Goal: Task Accomplishment & Management: Manage account settings

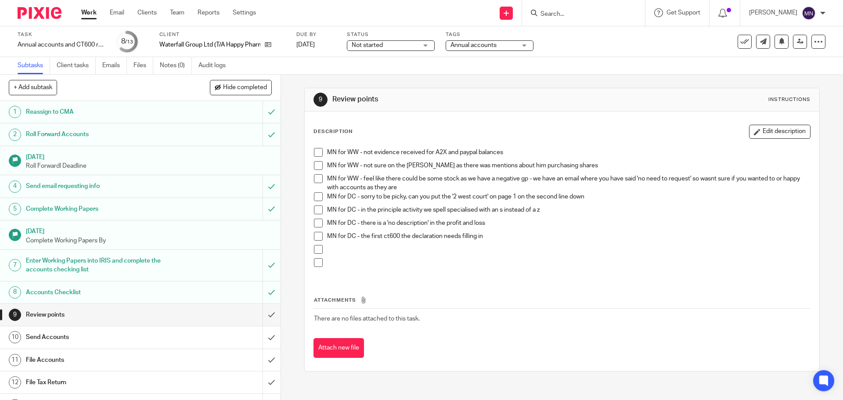
click at [738, 211] on p "MN for DC - in the principle activity we spell specialised with an s instead of…" at bounding box center [568, 209] width 482 height 9
click at [793, 42] on link at bounding box center [800, 42] width 14 height 14
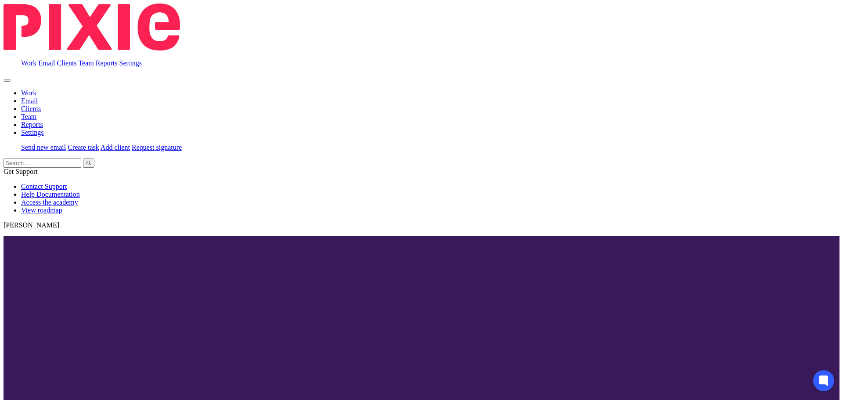
click at [566, 18] on input "Search" at bounding box center [578, 15] width 79 height 8
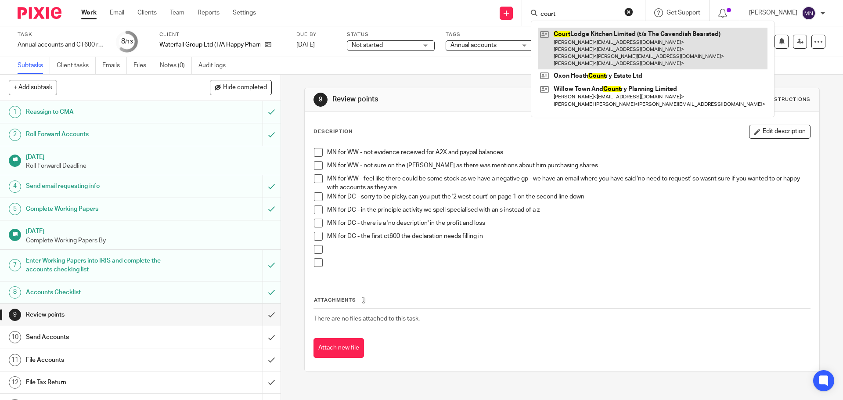
type input "court"
click at [585, 33] on link at bounding box center [653, 49] width 230 height 42
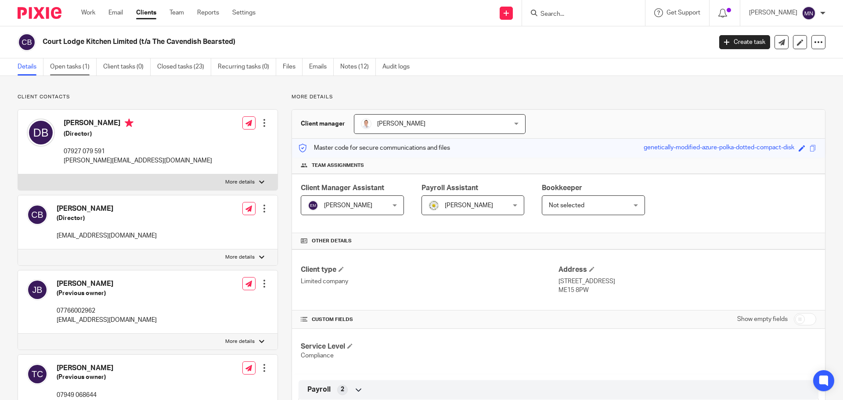
click at [77, 70] on link "Open tasks (1)" at bounding box center [73, 66] width 47 height 17
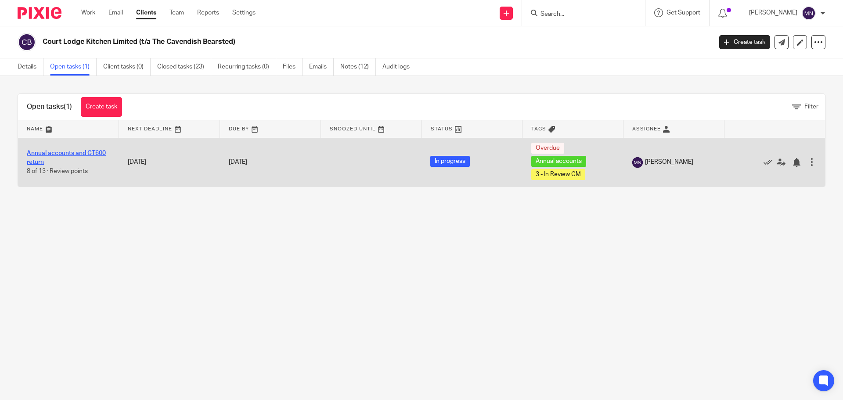
click at [89, 155] on link "Annual accounts and CT600 return" at bounding box center [66, 157] width 79 height 15
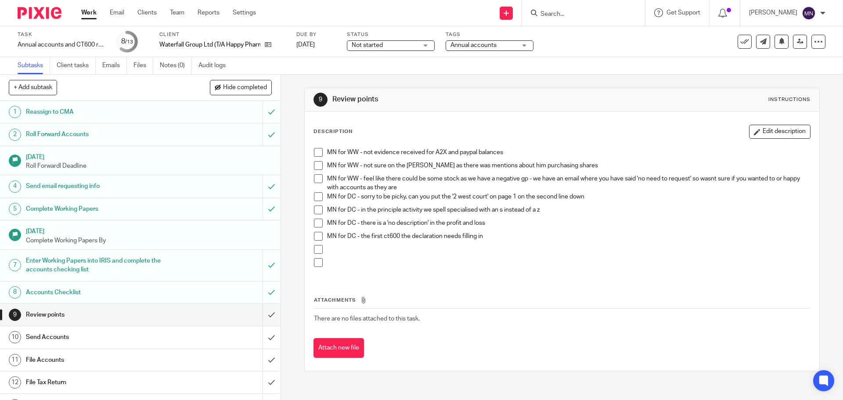
click at [584, 15] on input "Search" at bounding box center [578, 15] width 79 height 8
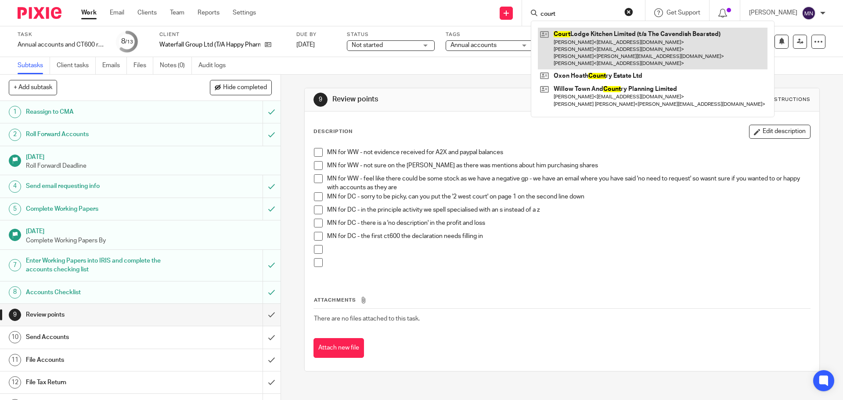
type input "court"
click at [592, 37] on link at bounding box center [653, 49] width 230 height 42
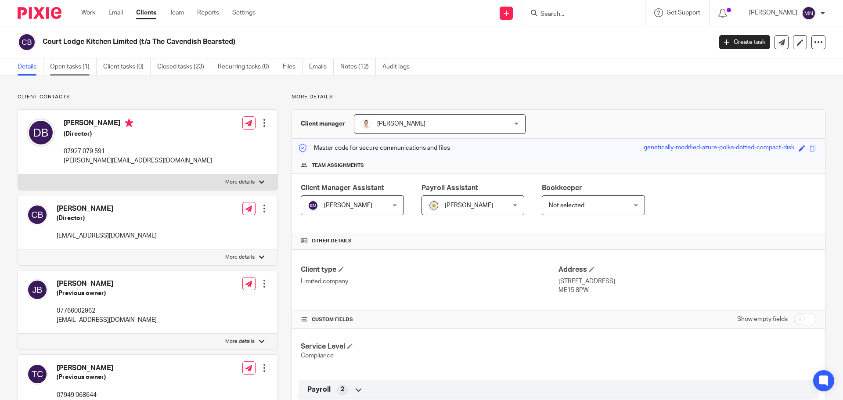
click at [73, 61] on link "Open tasks (1)" at bounding box center [73, 66] width 47 height 17
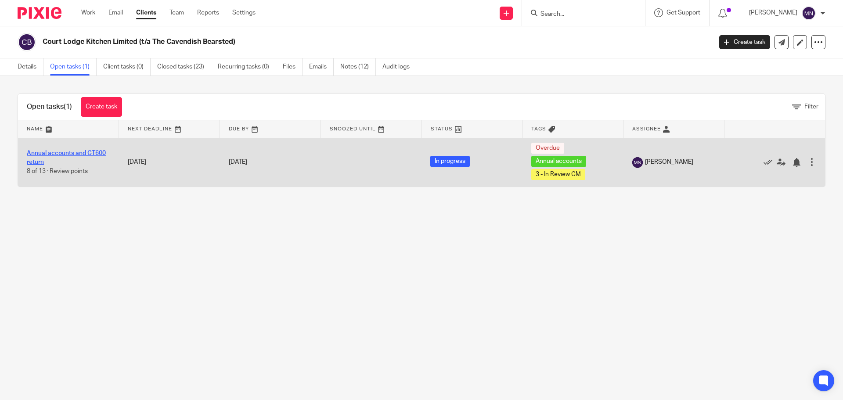
click at [94, 150] on link "Annual accounts and CT600 return" at bounding box center [66, 157] width 79 height 15
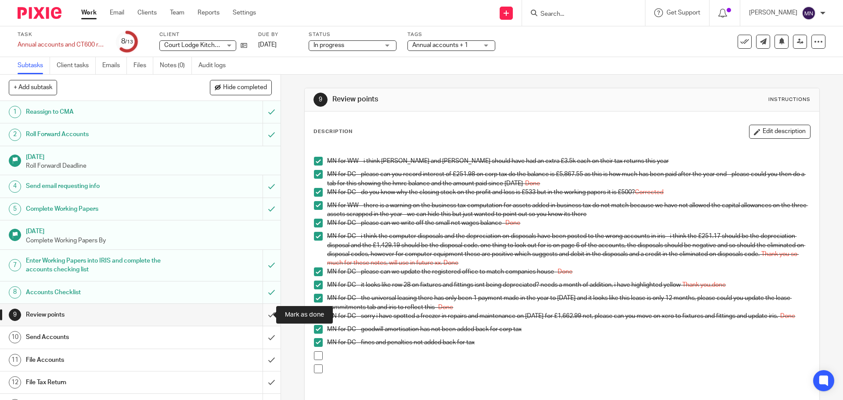
click at [265, 315] on input "submit" at bounding box center [140, 315] width 280 height 22
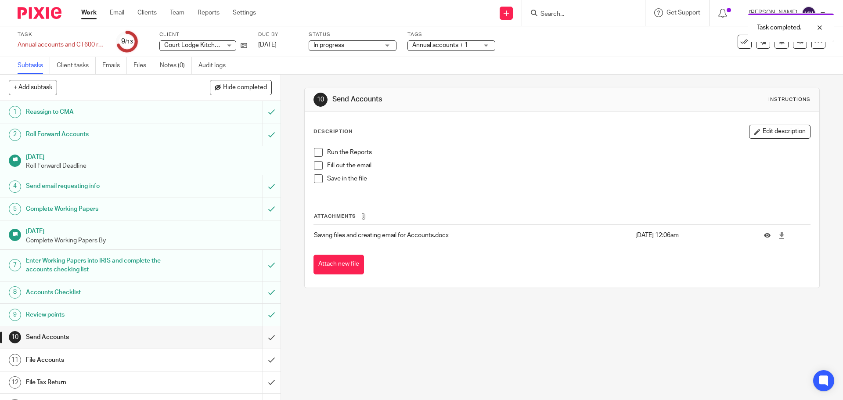
click at [264, 336] on input "submit" at bounding box center [140, 337] width 280 height 22
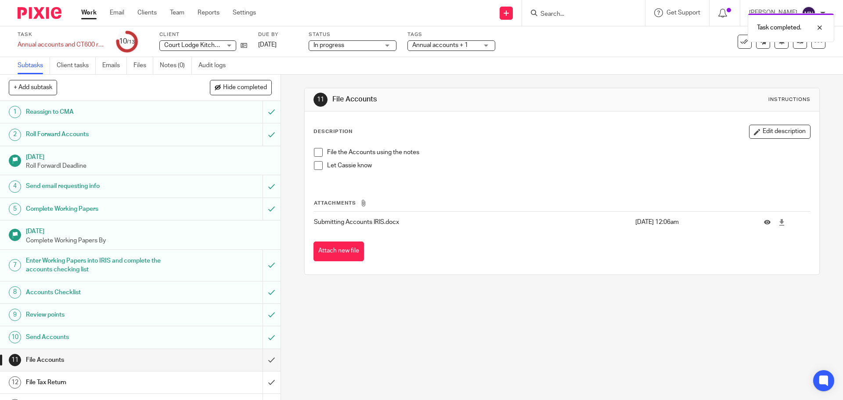
click at [433, 39] on div "Task completed." at bounding box center [627, 25] width 412 height 33
click at [434, 45] on span "Annual accounts + 1" at bounding box center [440, 45] width 56 height 6
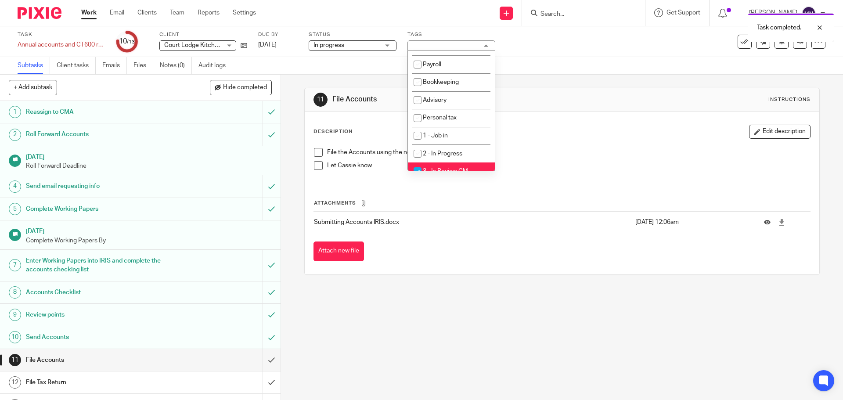
scroll to position [132, 0]
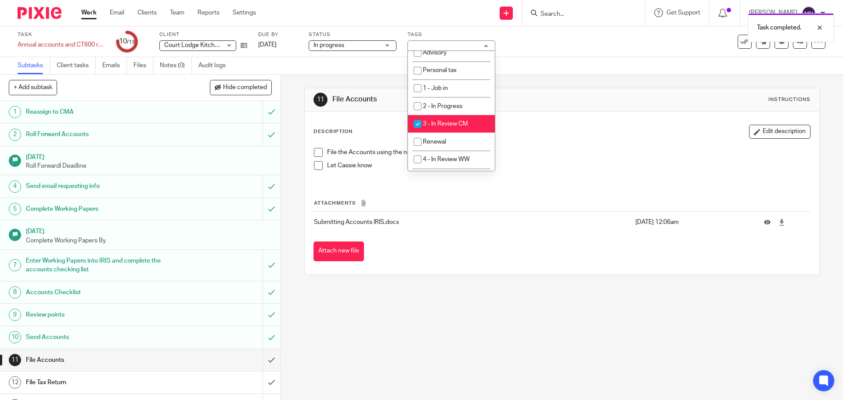
click at [464, 125] on span "3 - In Review CM" at bounding box center [445, 124] width 45 height 6
checkbox input "false"
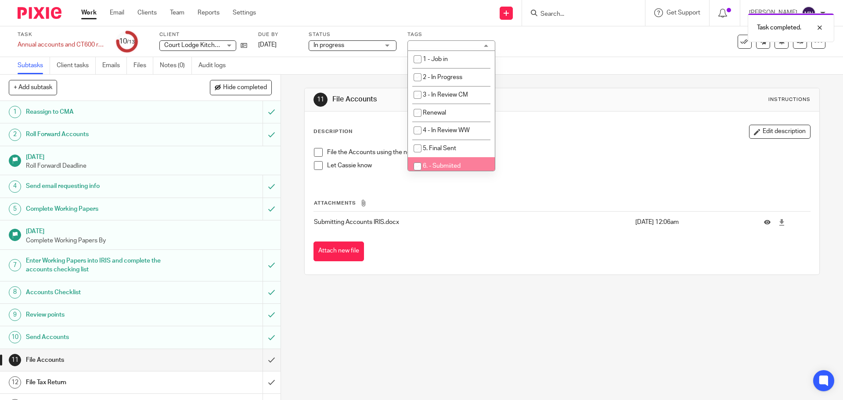
scroll to position [176, 0]
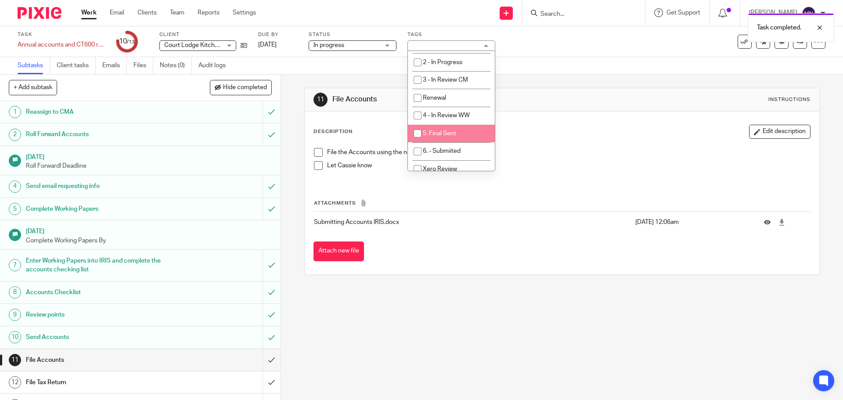
click at [460, 138] on li "5. Final Sent" at bounding box center [451, 134] width 87 height 18
checkbox input "true"
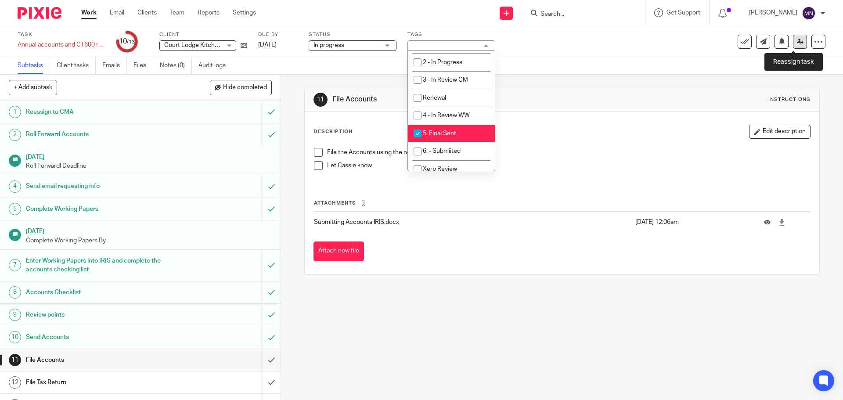
click at [798, 40] on link at bounding box center [800, 42] width 14 height 14
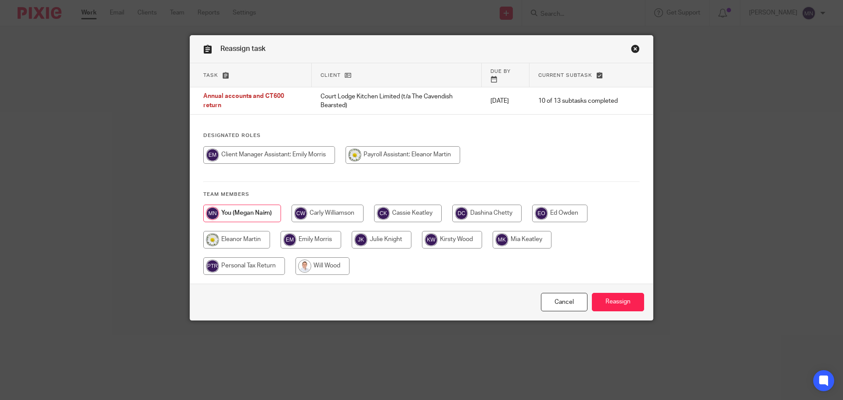
click at [239, 236] on input "radio" at bounding box center [236, 240] width 67 height 18
radio input "true"
click at [308, 235] on input "radio" at bounding box center [311, 240] width 61 height 18
radio input "true"
click at [617, 298] on input "Reassign" at bounding box center [618, 302] width 52 height 19
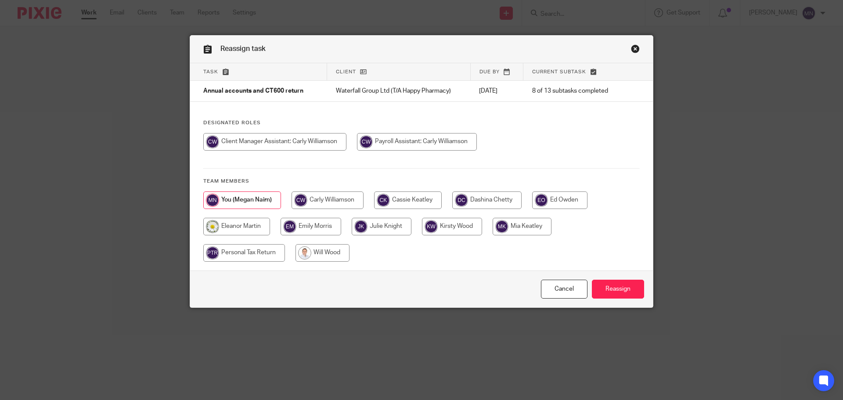
click at [474, 193] on input "radio" at bounding box center [486, 200] width 69 height 18
radio input "true"
click at [611, 286] on input "Reassign" at bounding box center [618, 289] width 52 height 19
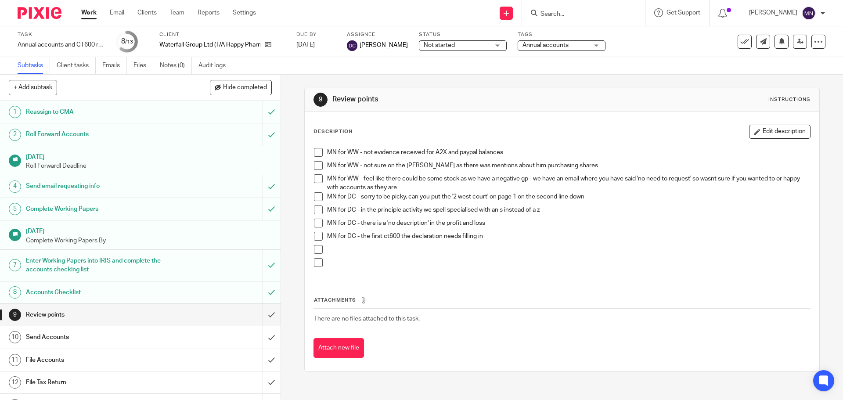
click at [529, 45] on span "Annual accounts" at bounding box center [545, 45] width 46 height 6
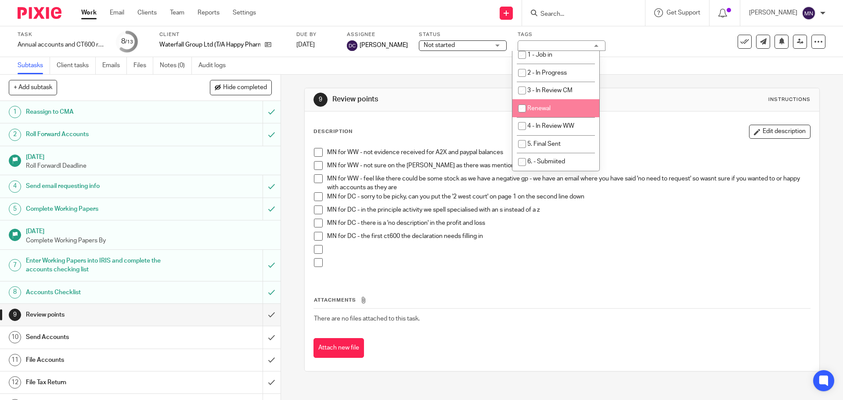
scroll to position [176, 0]
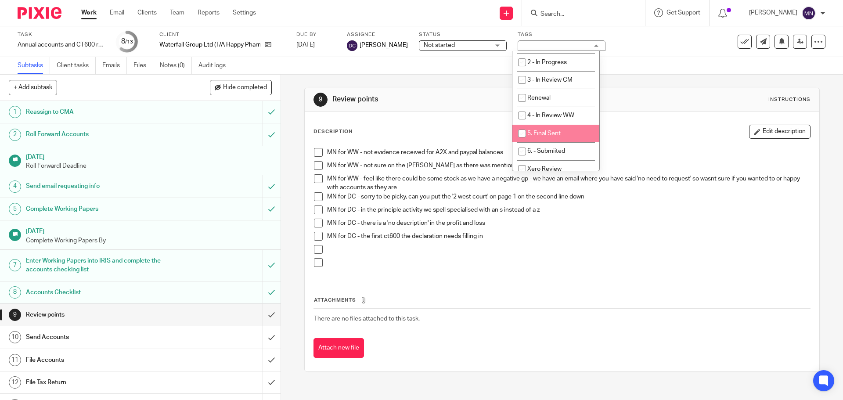
click at [513, 282] on div "Attachments There are no files attached to this task. Attach new file" at bounding box center [561, 318] width 496 height 80
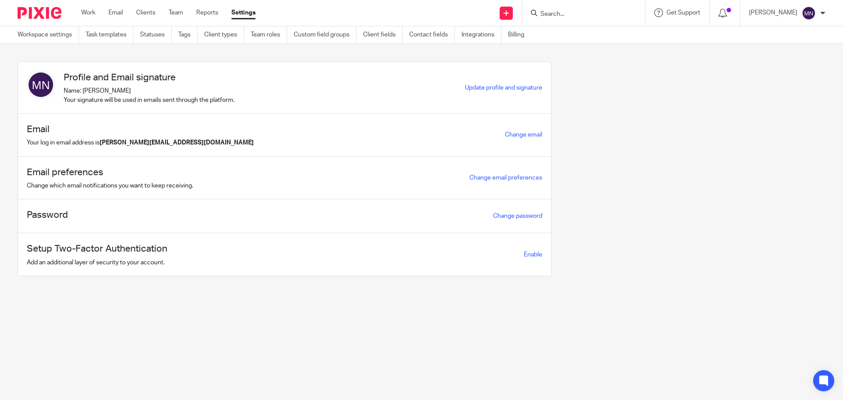
click at [565, 15] on input "Search" at bounding box center [578, 15] width 79 height 8
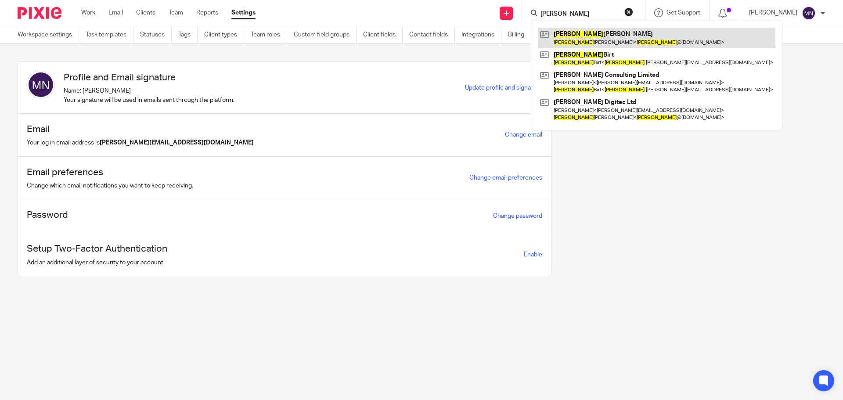
type input "sarah"
click at [577, 29] on link at bounding box center [656, 38] width 237 height 20
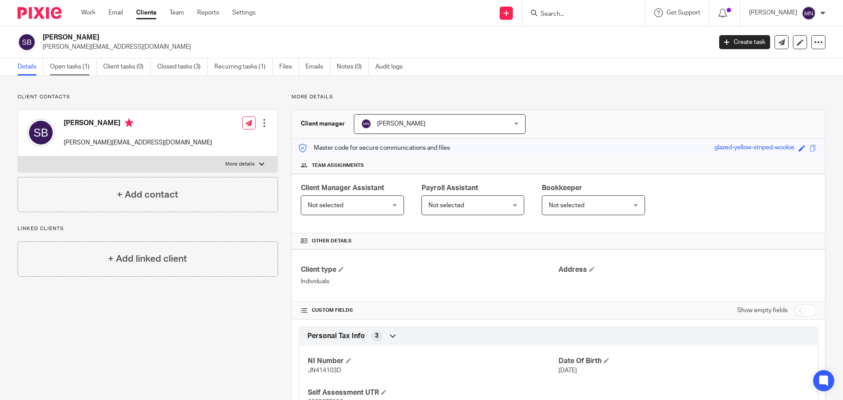
click at [84, 68] on link "Open tasks (1)" at bounding box center [73, 66] width 47 height 17
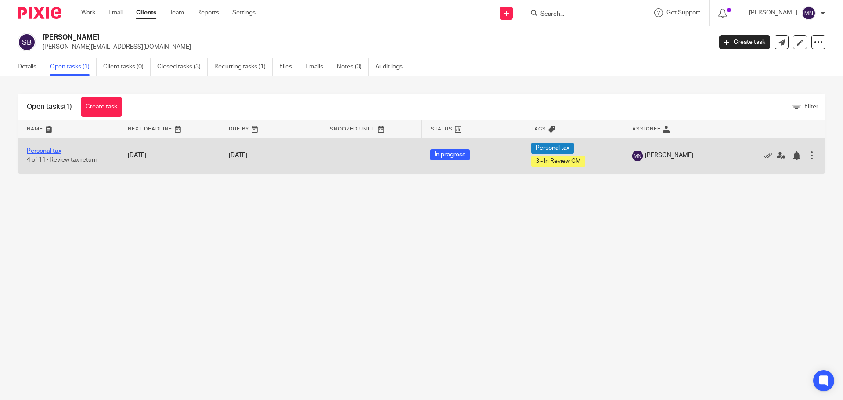
click at [48, 153] on link "Personal tax" at bounding box center [44, 151] width 35 height 6
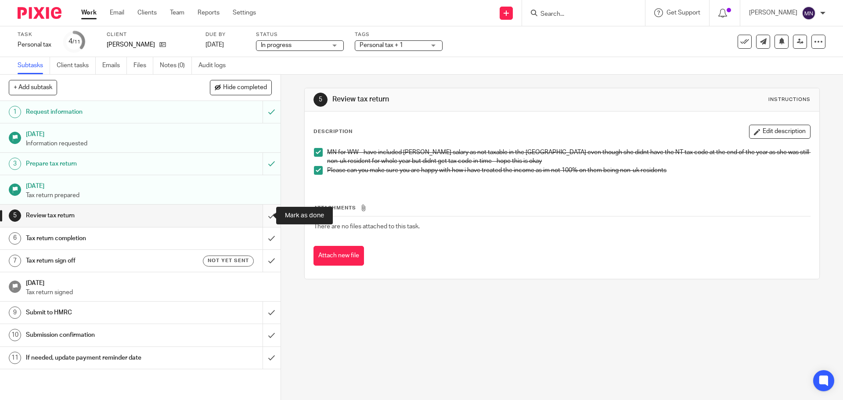
click at [264, 220] on input "submit" at bounding box center [140, 215] width 280 height 22
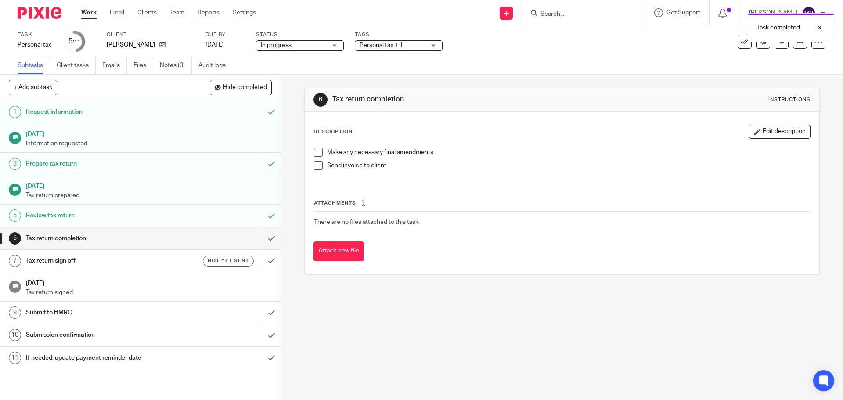
click at [379, 47] on span "Personal tax + 1" at bounding box center [380, 45] width 43 height 6
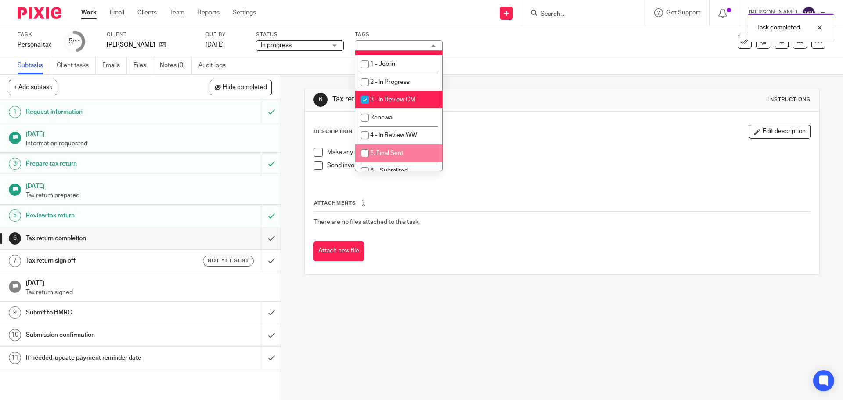
scroll to position [176, 0]
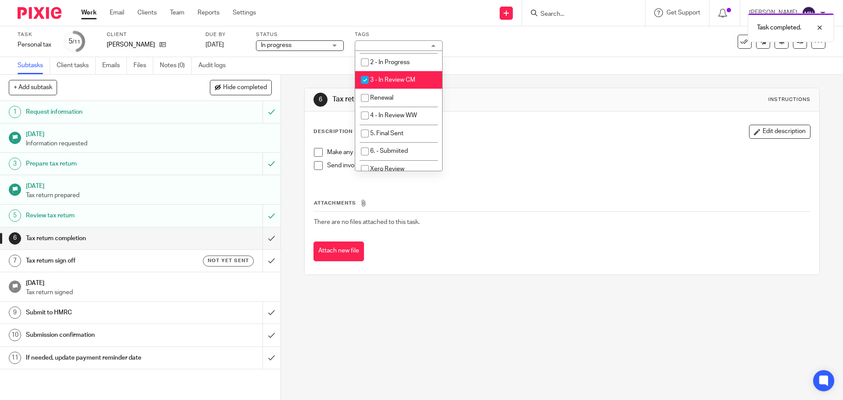
click at [387, 77] on span "3 - In Review CM" at bounding box center [392, 80] width 45 height 6
checkbox input "false"
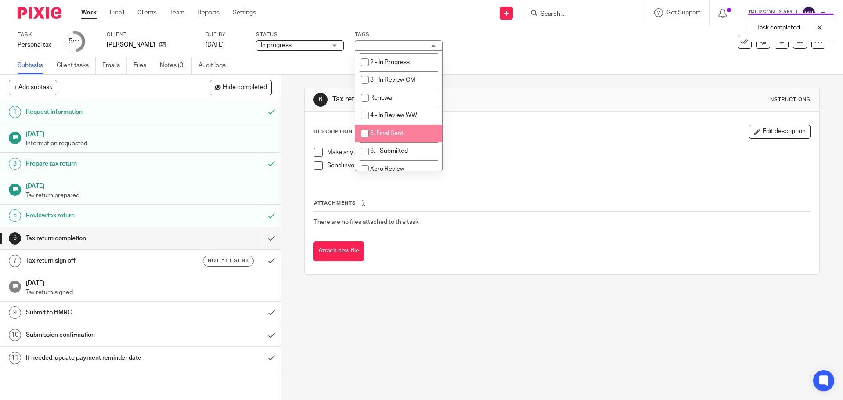
click at [390, 137] on li "5. Final Sent" at bounding box center [398, 134] width 87 height 18
checkbox input "true"
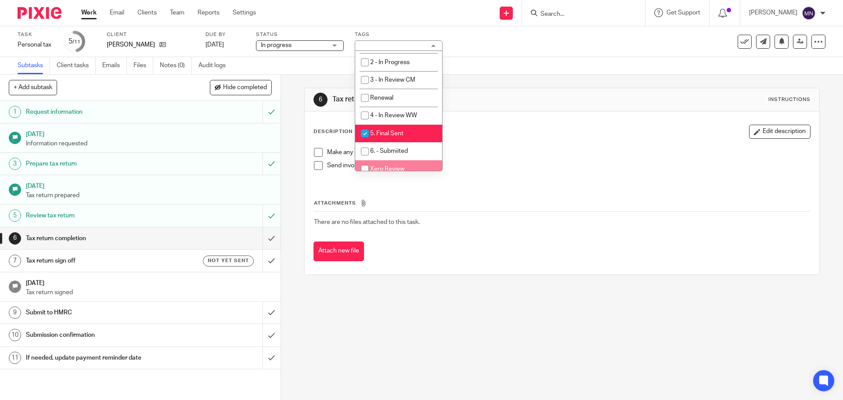
click at [343, 301] on div "6 Tax return completion Instructions Description Edit description Make any nece…" at bounding box center [562, 237] width 562 height 325
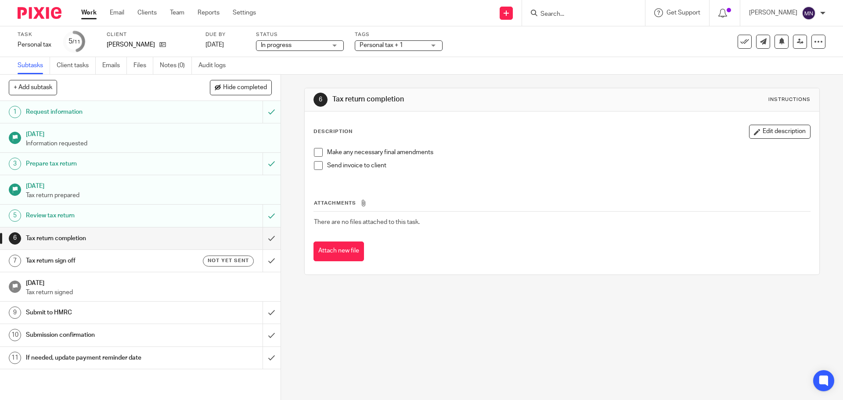
click at [551, 15] on div at bounding box center [582, 12] width 102 height 11
click at [558, 13] on input "Search" at bounding box center [578, 15] width 79 height 8
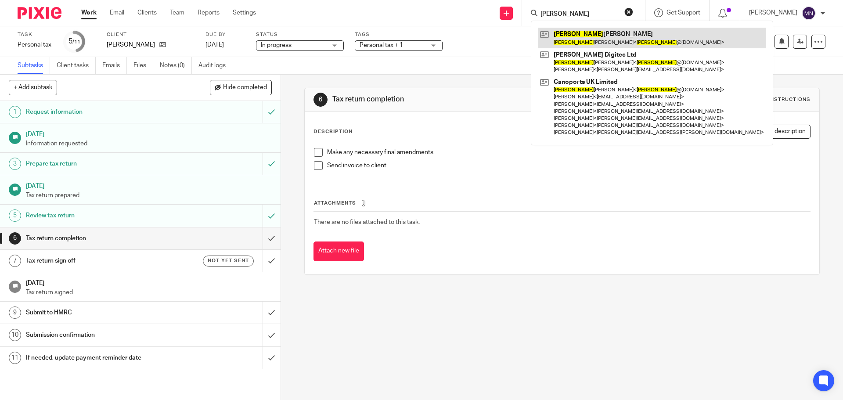
type input "[PERSON_NAME]"
click at [577, 43] on link at bounding box center [652, 38] width 228 height 20
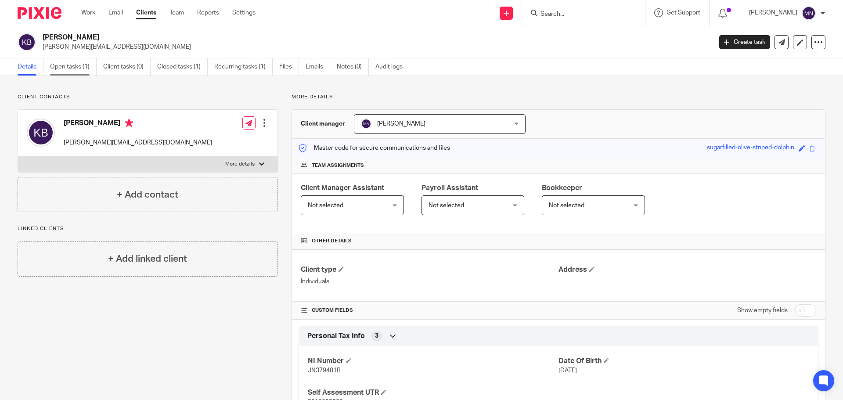
click at [92, 68] on link "Open tasks (1)" at bounding box center [73, 66] width 47 height 17
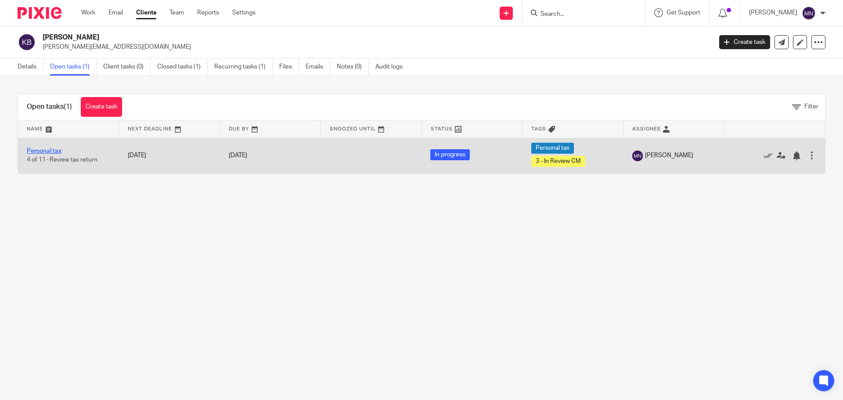
click at [45, 153] on link "Personal tax" at bounding box center [44, 151] width 35 height 6
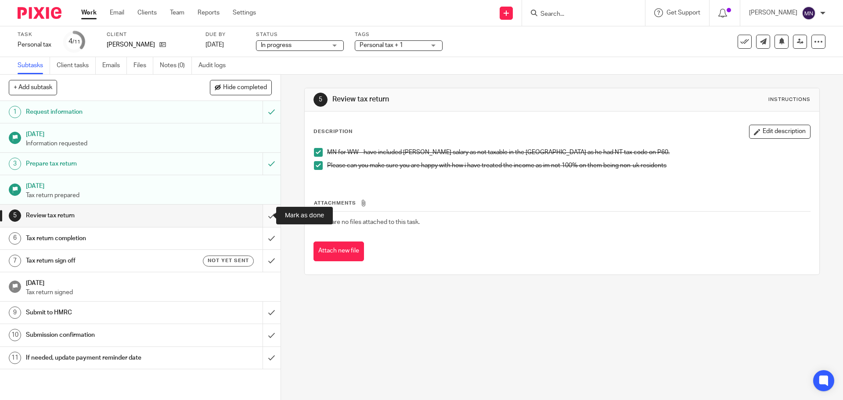
click at [262, 218] on input "submit" at bounding box center [140, 215] width 280 height 22
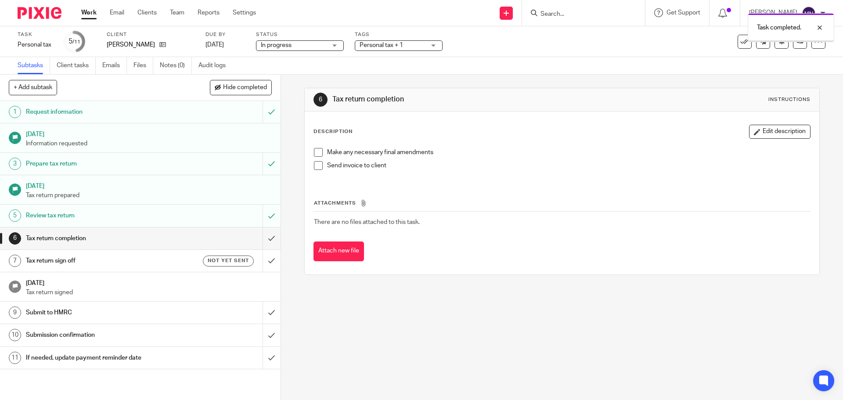
click at [383, 49] on span "Personal tax + 1" at bounding box center [392, 45] width 66 height 9
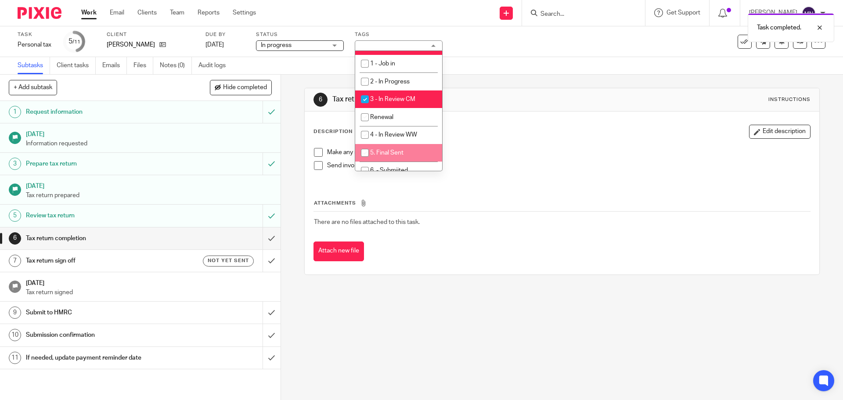
scroll to position [176, 0]
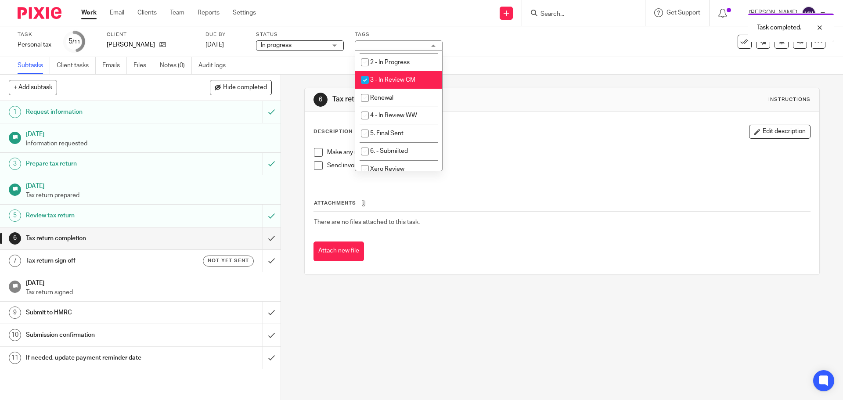
click at [395, 79] on span "3 - In Review CM" at bounding box center [392, 80] width 45 height 6
checkbox input "false"
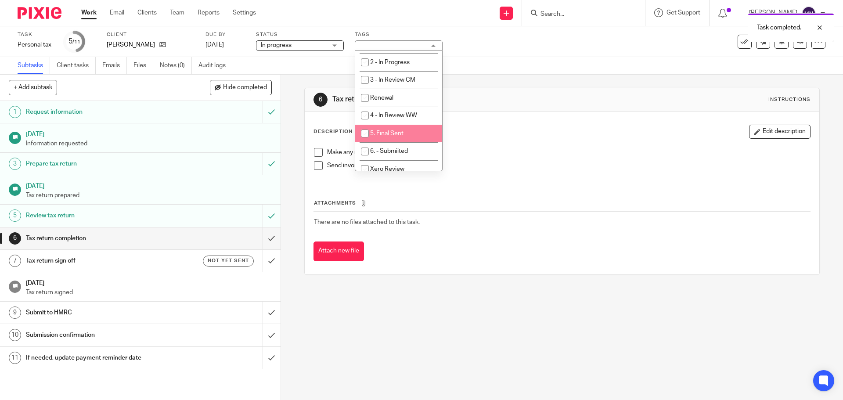
click at [395, 133] on span "5. Final Sent" at bounding box center [386, 133] width 33 height 6
checkbox input "true"
click at [470, 97] on h1 "Tax return completion" at bounding box center [456, 99] width 248 height 9
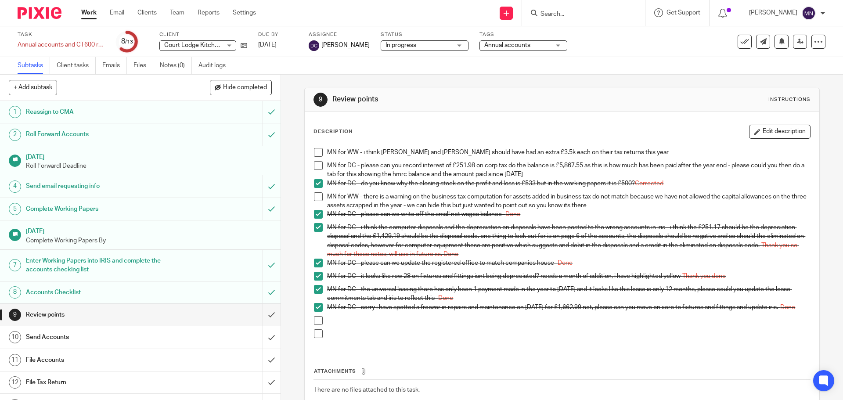
click at [557, 9] on form at bounding box center [585, 12] width 93 height 11
click at [573, 16] on input "Search" at bounding box center [578, 15] width 79 height 8
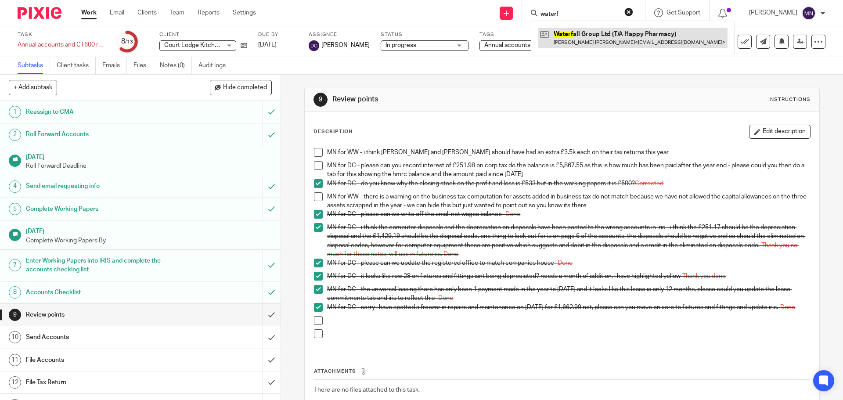
type input "waterf"
click at [575, 32] on link at bounding box center [633, 38] width 190 height 20
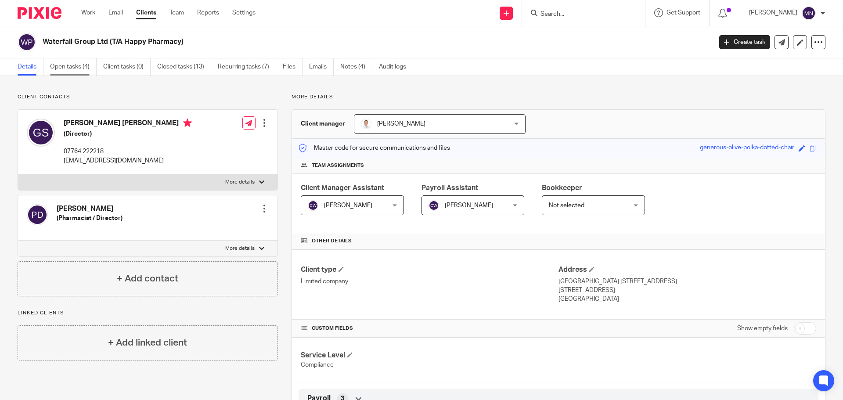
drag, startPoint x: 46, startPoint y: 74, endPoint x: 52, endPoint y: 72, distance: 6.4
click at [46, 74] on ul "Details Open tasks (4) Client tasks (0) Closed tasks (13) Recurring tasks (7) F…" at bounding box center [219, 66] width 402 height 17
click at [59, 71] on link "Open tasks (4)" at bounding box center [73, 66] width 47 height 17
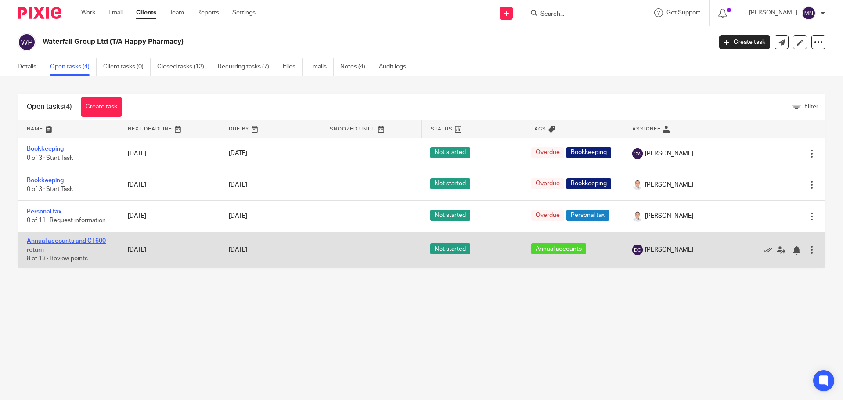
click at [71, 248] on link "Annual accounts and CT600 return" at bounding box center [66, 245] width 79 height 15
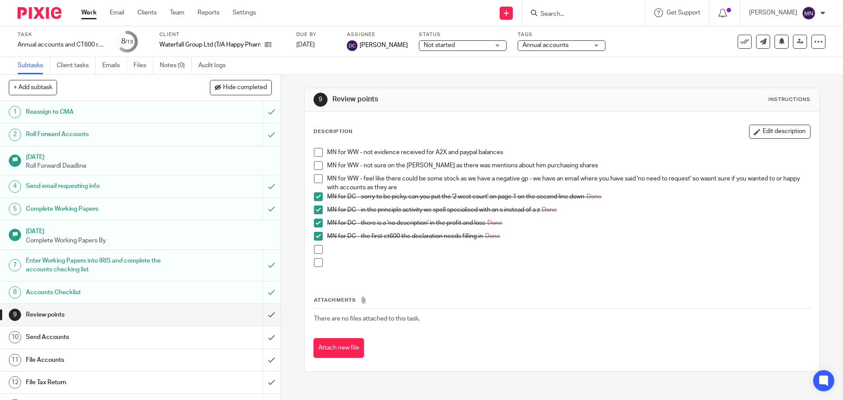
click at [566, 20] on div at bounding box center [583, 13] width 123 height 26
click at [566, 15] on input "Search" at bounding box center [578, 15] width 79 height 8
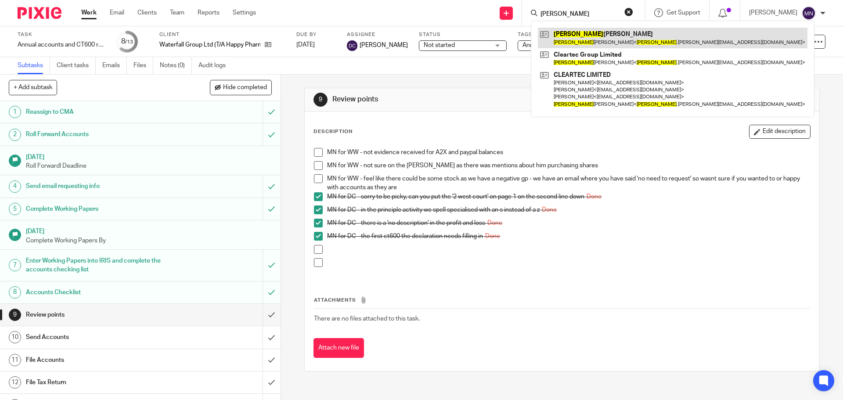
type input "russell"
click at [585, 32] on link at bounding box center [672, 38] width 269 height 20
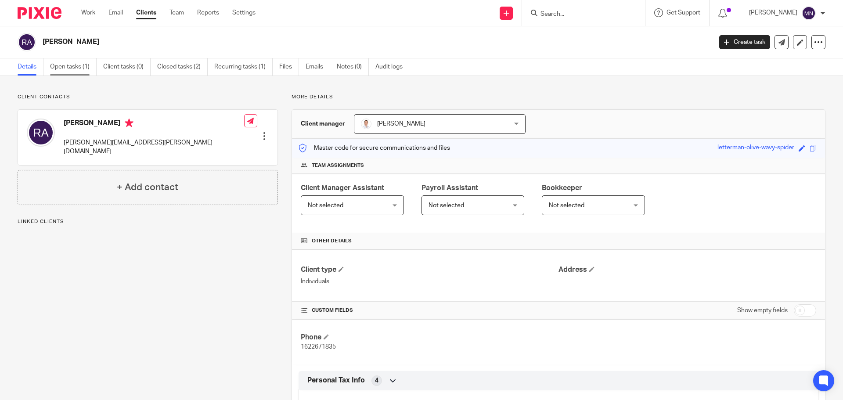
click at [78, 73] on link "Open tasks (1)" at bounding box center [73, 66] width 47 height 17
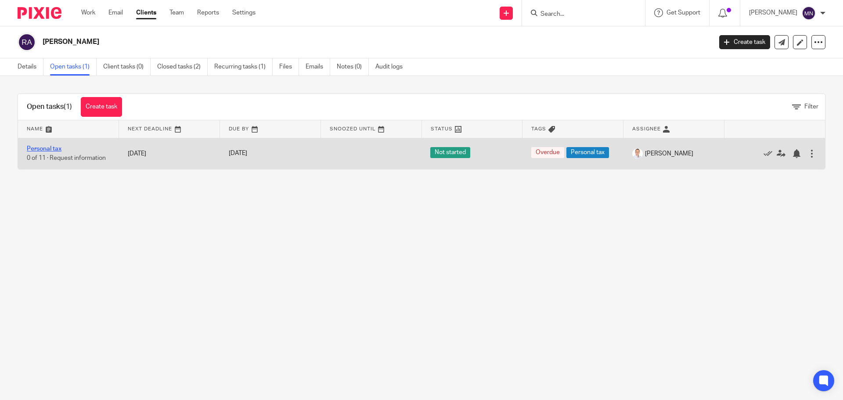
click at [58, 150] on link "Personal tax" at bounding box center [44, 149] width 35 height 6
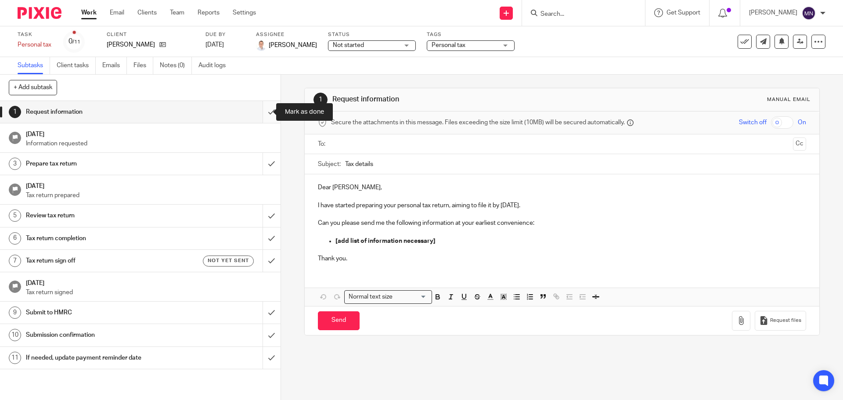
click at [262, 119] on input "submit" at bounding box center [140, 112] width 280 height 22
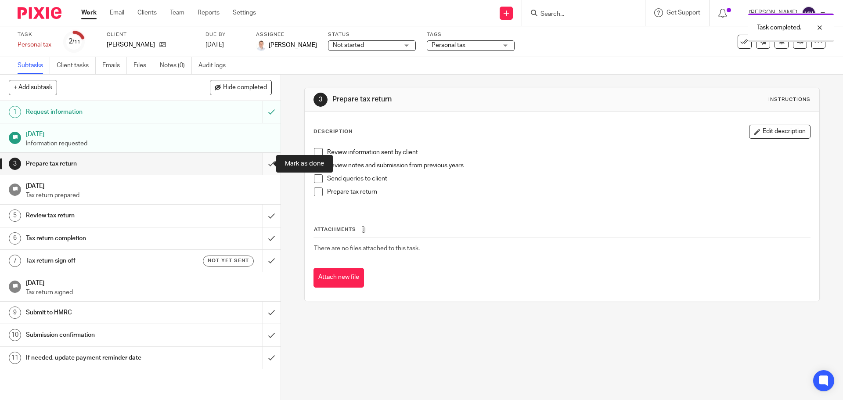
drag, startPoint x: 0, startPoint y: 0, endPoint x: 261, endPoint y: 164, distance: 308.4
click at [261, 164] on input "submit" at bounding box center [140, 164] width 280 height 22
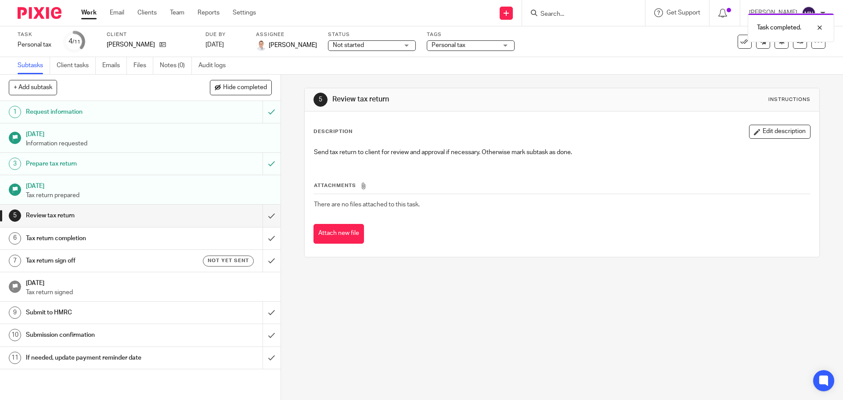
click at [471, 41] on div "Task completed." at bounding box center [627, 25] width 412 height 33
click at [469, 43] on span "Personal tax" at bounding box center [464, 45] width 66 height 9
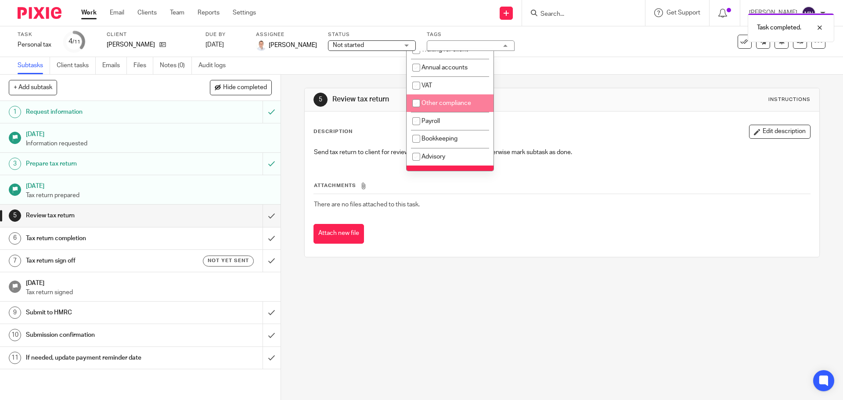
scroll to position [132, 0]
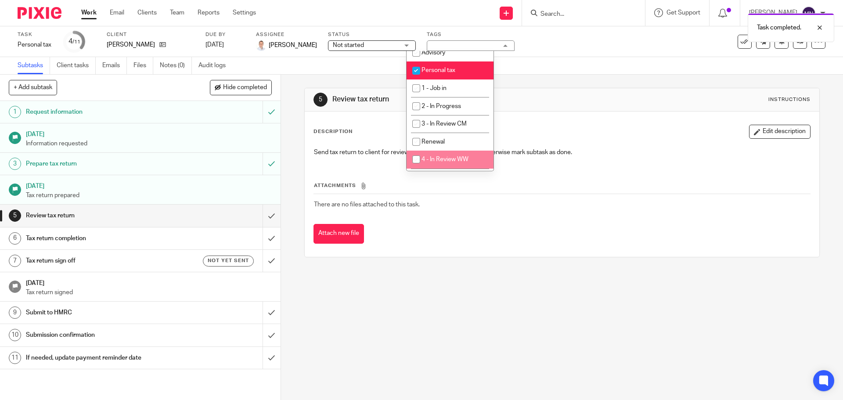
click at [445, 156] on span "4 - In Review WW" at bounding box center [444, 159] width 47 height 6
checkbox input "true"
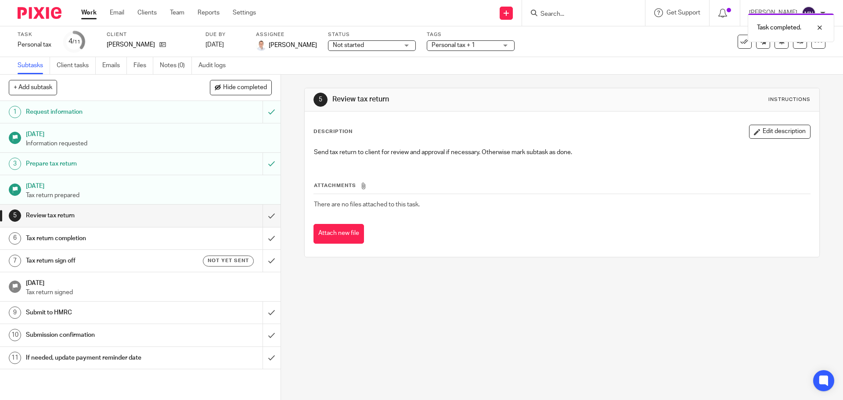
click at [564, 18] on div "Task completed." at bounding box center [627, 25] width 412 height 33
click at [565, 16] on div "Task completed." at bounding box center [627, 25] width 412 height 33
click at [566, 11] on div "Task completed." at bounding box center [627, 25] width 412 height 33
click at [578, 17] on div "Task completed." at bounding box center [627, 25] width 412 height 33
click at [820, 30] on div at bounding box center [813, 27] width 24 height 11
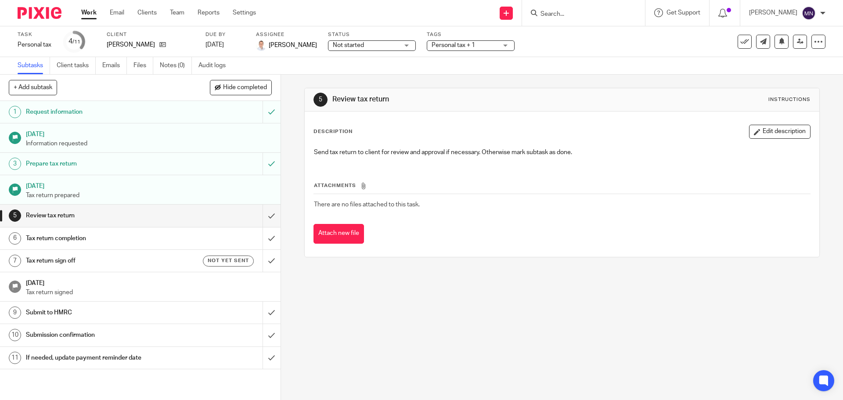
click at [561, 12] on input "Search" at bounding box center [578, 15] width 79 height 8
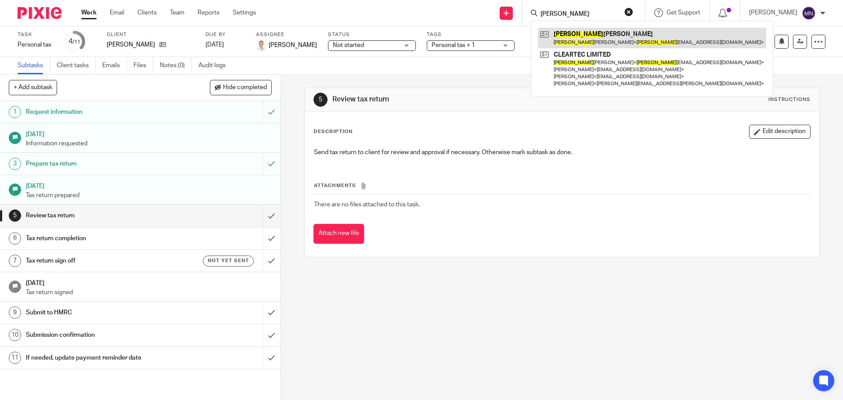
type input "alex"
click at [578, 36] on link at bounding box center [652, 38] width 228 height 20
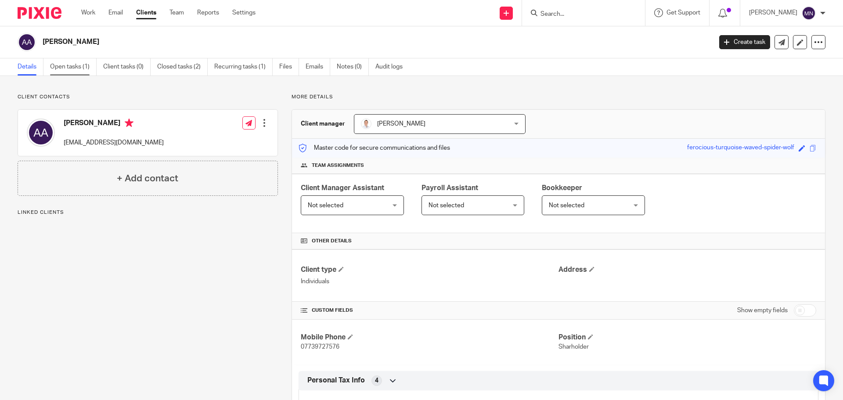
click at [75, 68] on link "Open tasks (1)" at bounding box center [73, 66] width 47 height 17
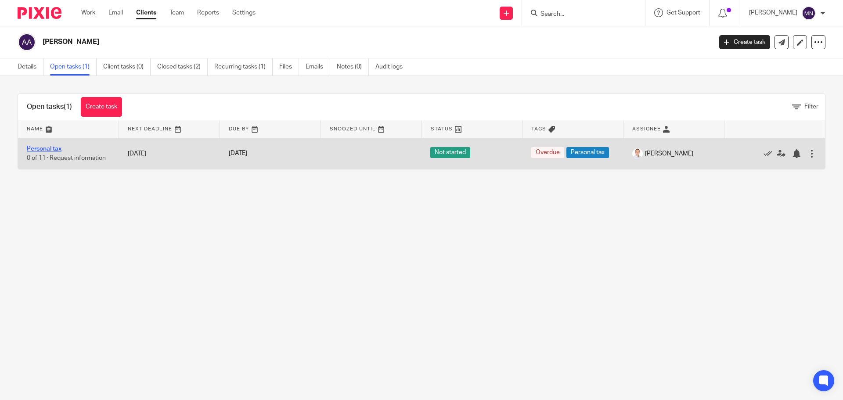
click at [56, 150] on link "Personal tax" at bounding box center [44, 149] width 35 height 6
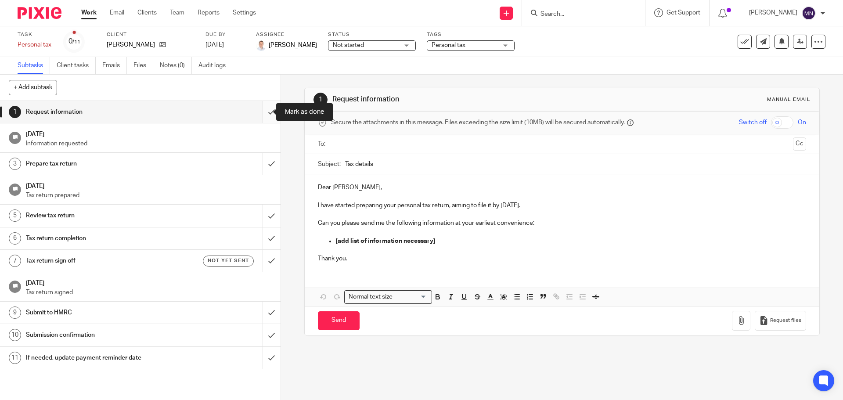
click at [258, 108] on input "submit" at bounding box center [140, 112] width 280 height 22
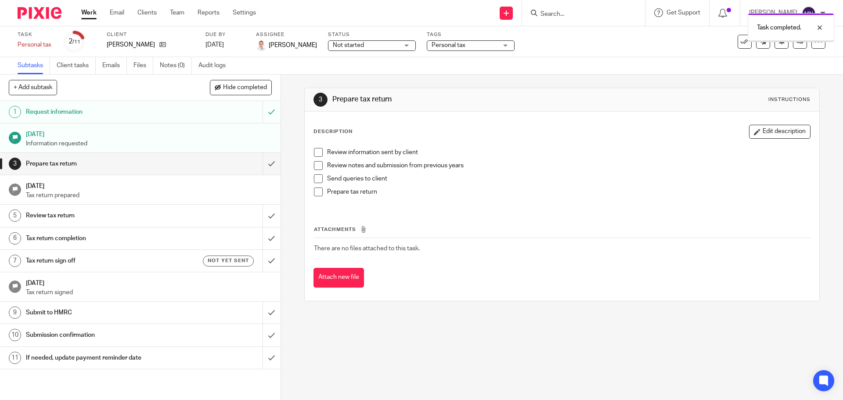
click at [268, 168] on input "submit" at bounding box center [140, 164] width 280 height 22
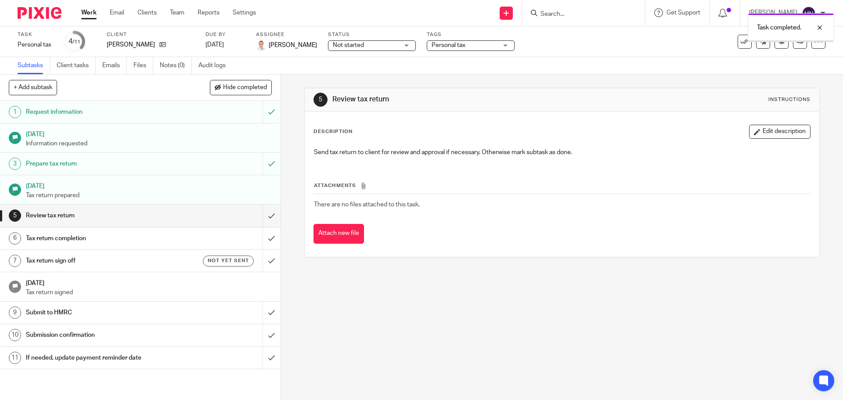
click at [431, 43] on span "Personal tax" at bounding box center [448, 45] width 34 height 6
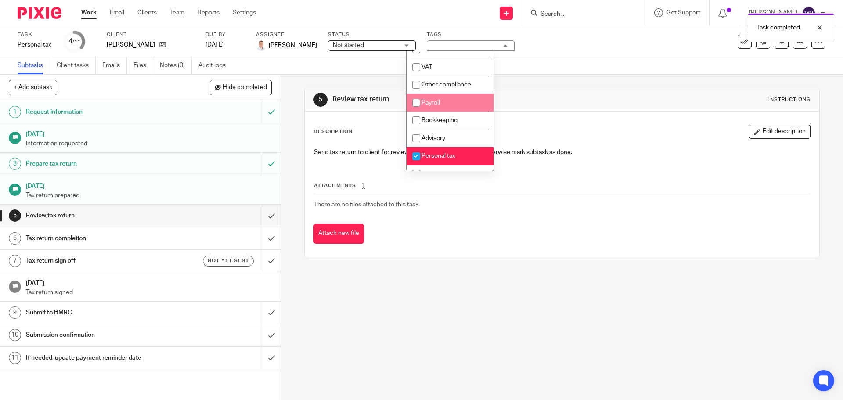
scroll to position [132, 0]
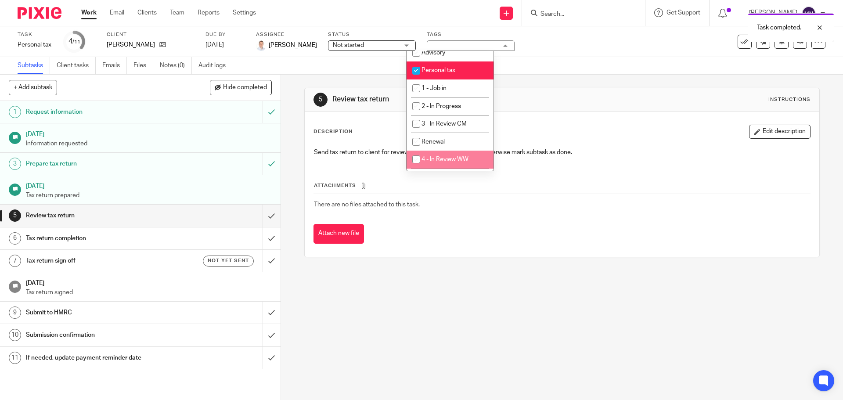
click at [445, 154] on li "4 - In Review WW" at bounding box center [449, 160] width 87 height 18
checkbox input "true"
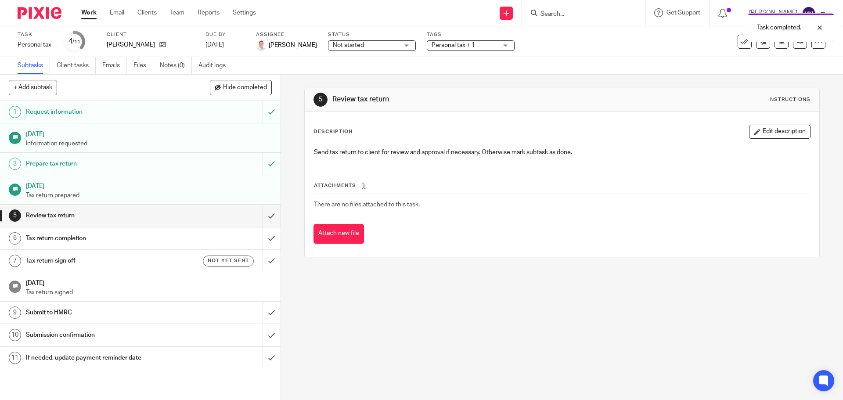
click at [540, 89] on div "5 Review tax return Instructions" at bounding box center [562, 99] width 514 height 23
click at [565, 15] on div "Task completed." at bounding box center [627, 25] width 412 height 33
click at [818, 26] on div at bounding box center [813, 27] width 24 height 11
click at [570, 13] on input "Search" at bounding box center [578, 15] width 79 height 8
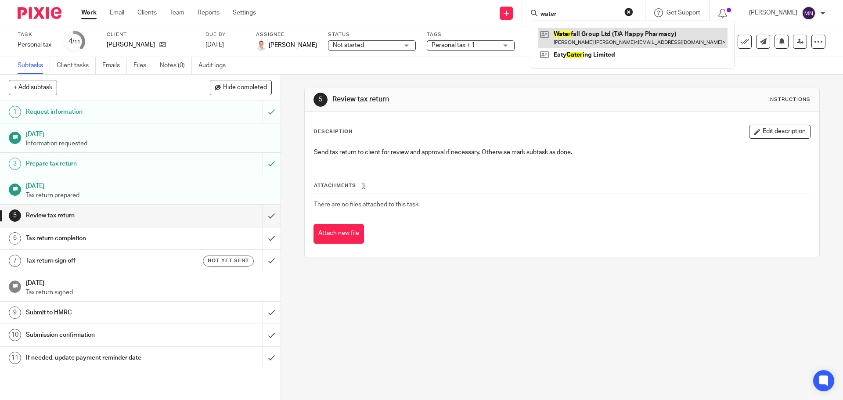
type input "water"
click at [574, 39] on link at bounding box center [633, 38] width 190 height 20
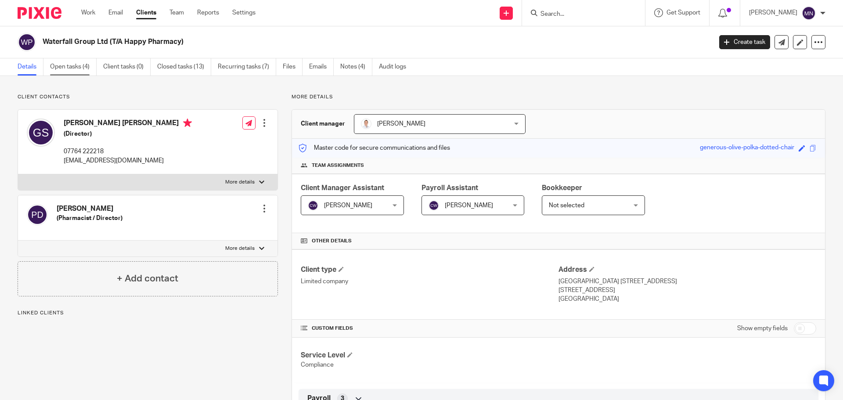
click at [86, 62] on link "Open tasks (4)" at bounding box center [73, 66] width 47 height 17
